Goal: Find specific fact: Find specific fact

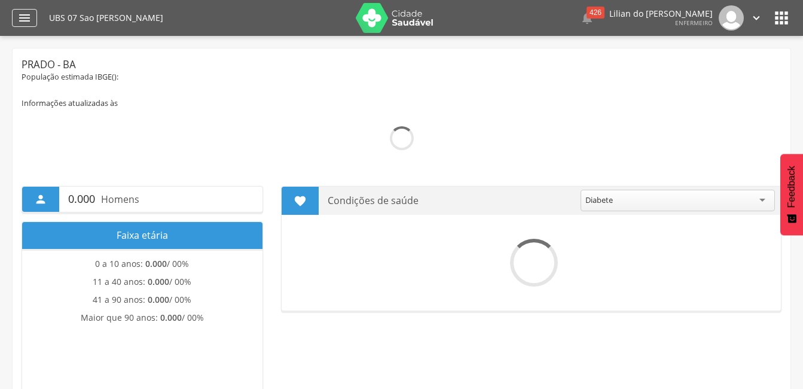
drag, startPoint x: 0, startPoint y: 0, endPoint x: 32, endPoint y: 24, distance: 39.7
click at [32, 24] on div "" at bounding box center [24, 18] width 25 height 18
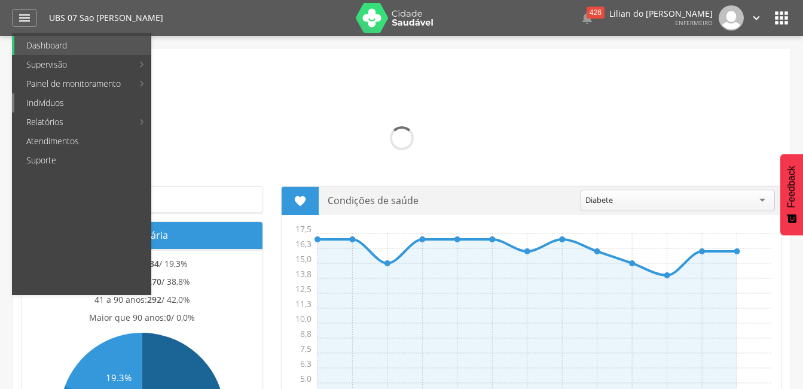
click at [47, 105] on link "Indivíduos" at bounding box center [82, 102] width 136 height 19
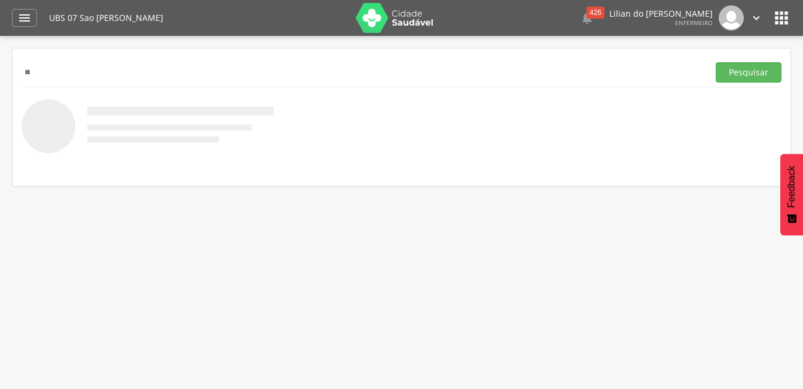
type input "*"
type input "**********"
click at [733, 74] on button "Pesquisar" at bounding box center [749, 72] width 66 height 20
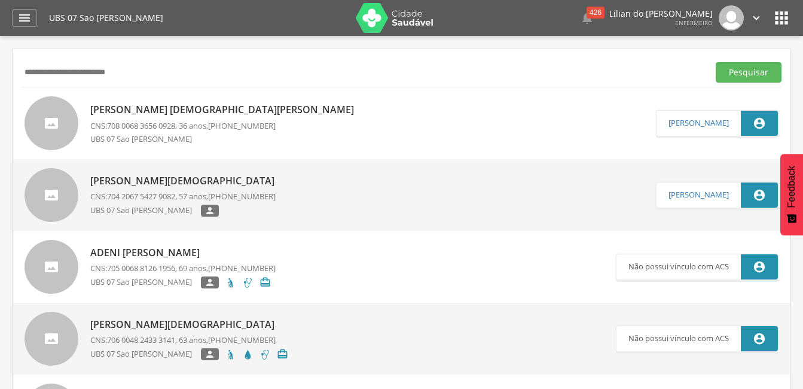
click at [126, 112] on p "[PERSON_NAME] [DEMOGRAPHIC_DATA][PERSON_NAME]" at bounding box center [225, 110] width 270 height 14
type input "**********"
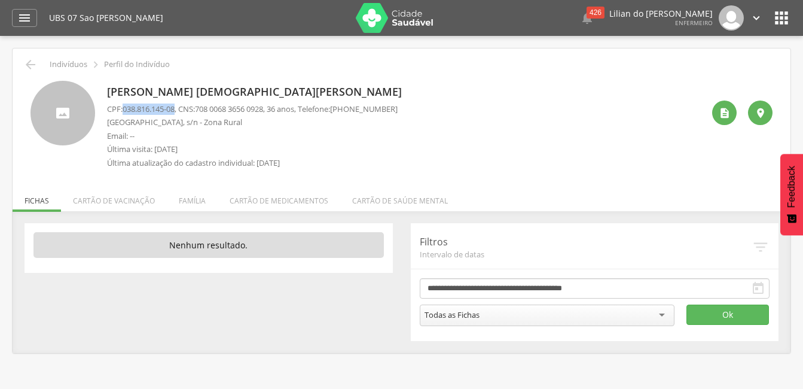
drag, startPoint x: 179, startPoint y: 110, endPoint x: 125, endPoint y: 110, distance: 54.4
click at [125, 110] on span "038.816.145-08" at bounding box center [149, 108] width 52 height 11
copy span "038.816.145-08"
click at [32, 63] on icon "" at bounding box center [30, 64] width 14 height 14
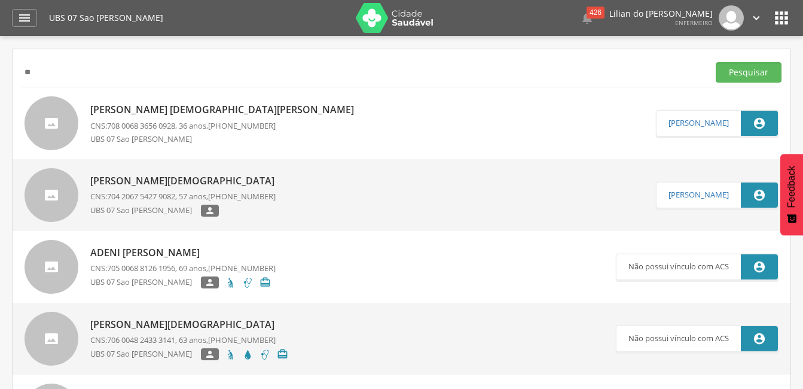
type input "*"
type input "*******"
click at [747, 75] on button "Pesquisar" at bounding box center [749, 72] width 66 height 20
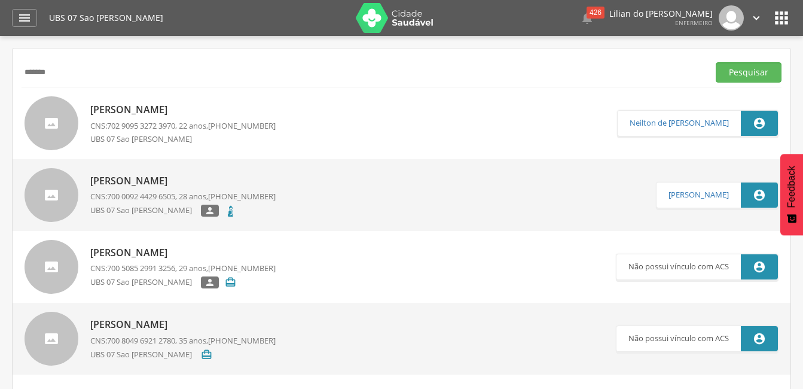
click at [194, 196] on p "CNS: 700 0092 4429 6505 , 28 anos, [PHONE_NUMBER]" at bounding box center [182, 196] width 185 height 11
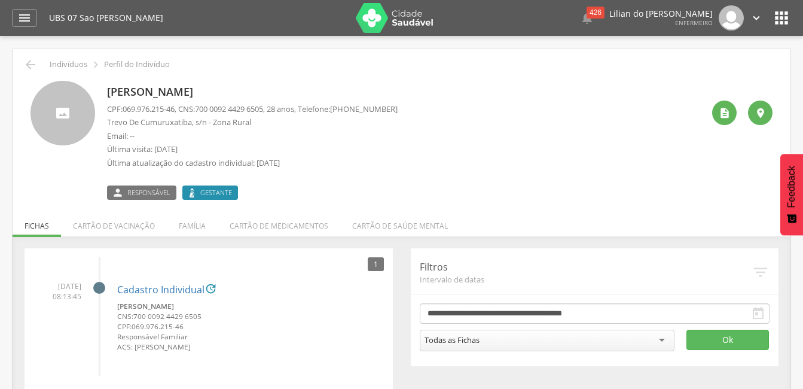
click at [276, 109] on p "CPF: 069.976.215-46 , CNS: [PHONE_NUMBER] , 28 anos, Telefone: [PHONE_NUMBER]" at bounding box center [252, 108] width 291 height 11
drag, startPoint x: 180, startPoint y: 109, endPoint x: 124, endPoint y: 105, distance: 56.3
click at [124, 105] on p "CPF: 069.976.215-46 , CNS: [PHONE_NUMBER] , 28 anos, Telefone: [PHONE_NUMBER]" at bounding box center [252, 108] width 291 height 11
copy span "069.976.215-46"
